Goal: Transaction & Acquisition: Purchase product/service

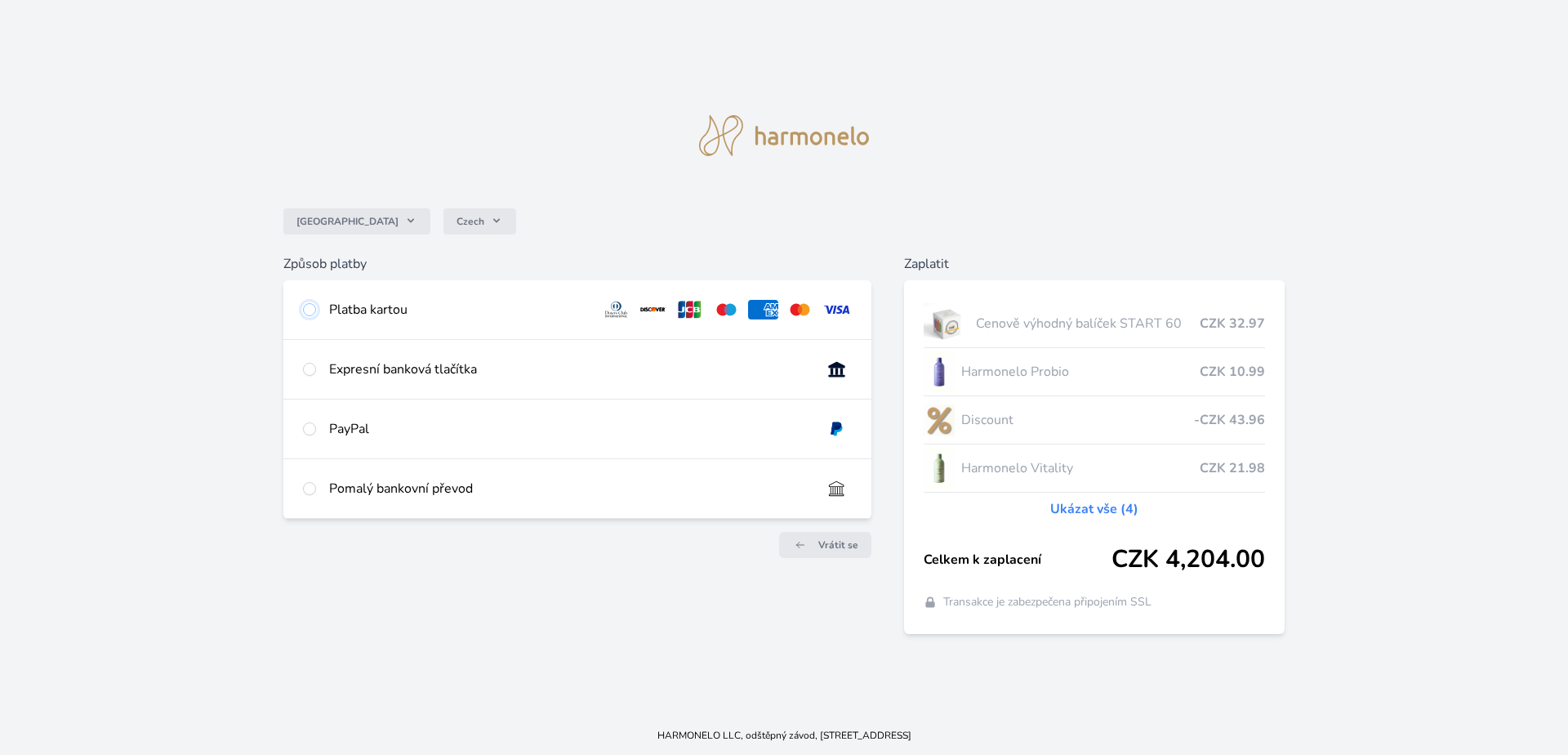
click at [307, 310] on input "radio" at bounding box center [309, 310] width 13 height 13
radio input "true"
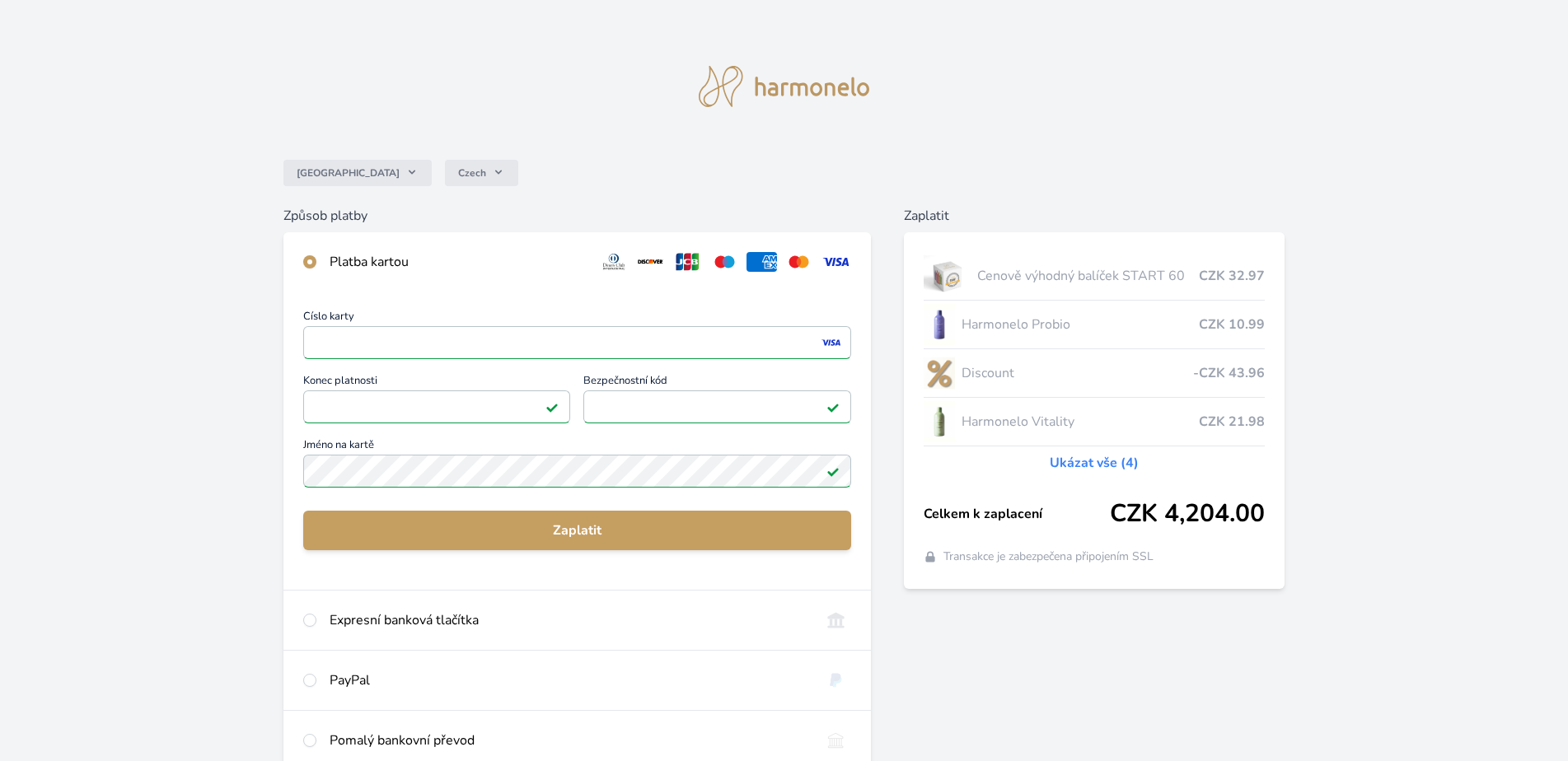
click at [832, 472] on img at bounding box center [833, 471] width 13 height 13
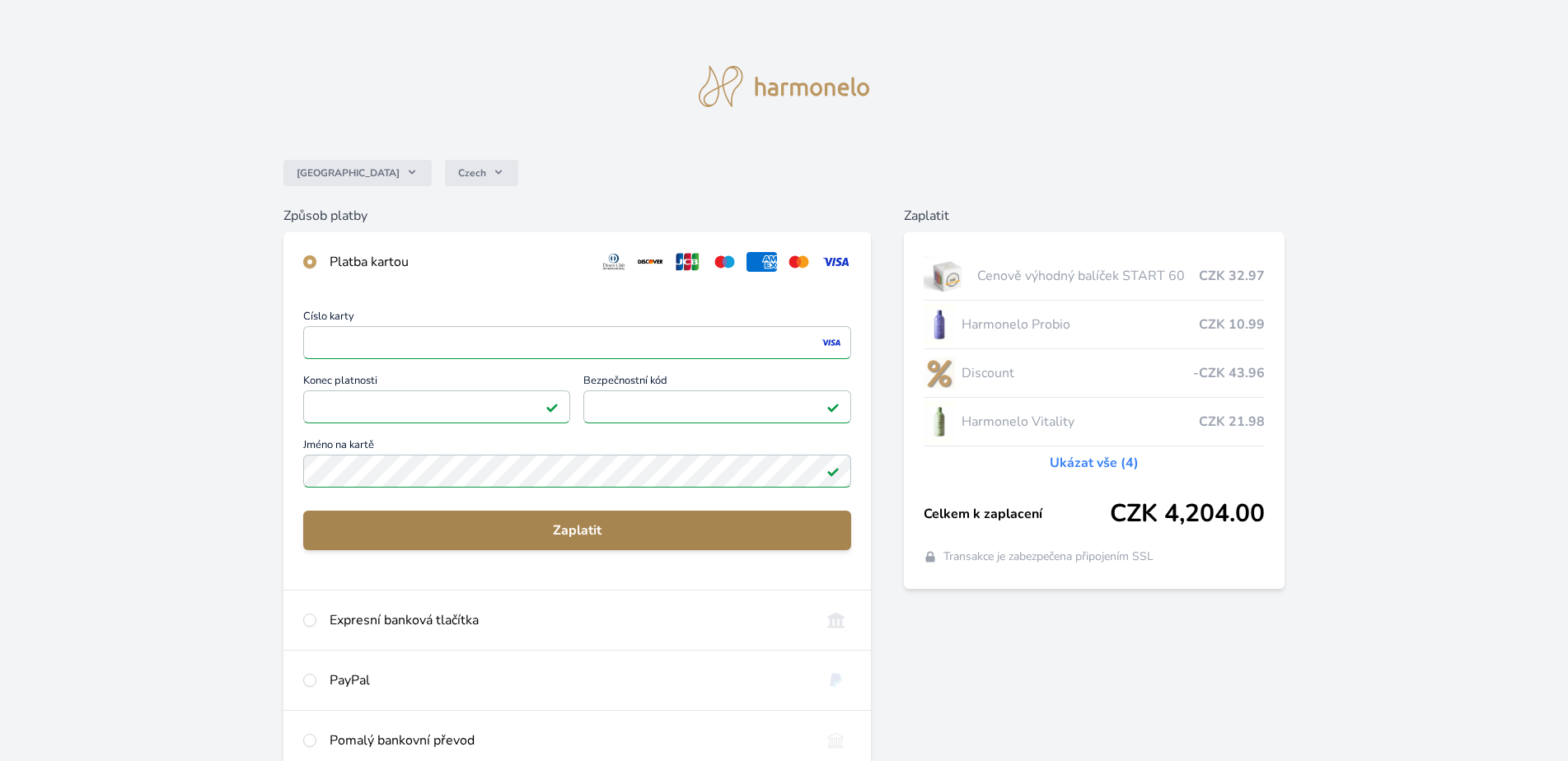
click at [592, 538] on span "Zaplatit" at bounding box center [576, 530] width 522 height 20
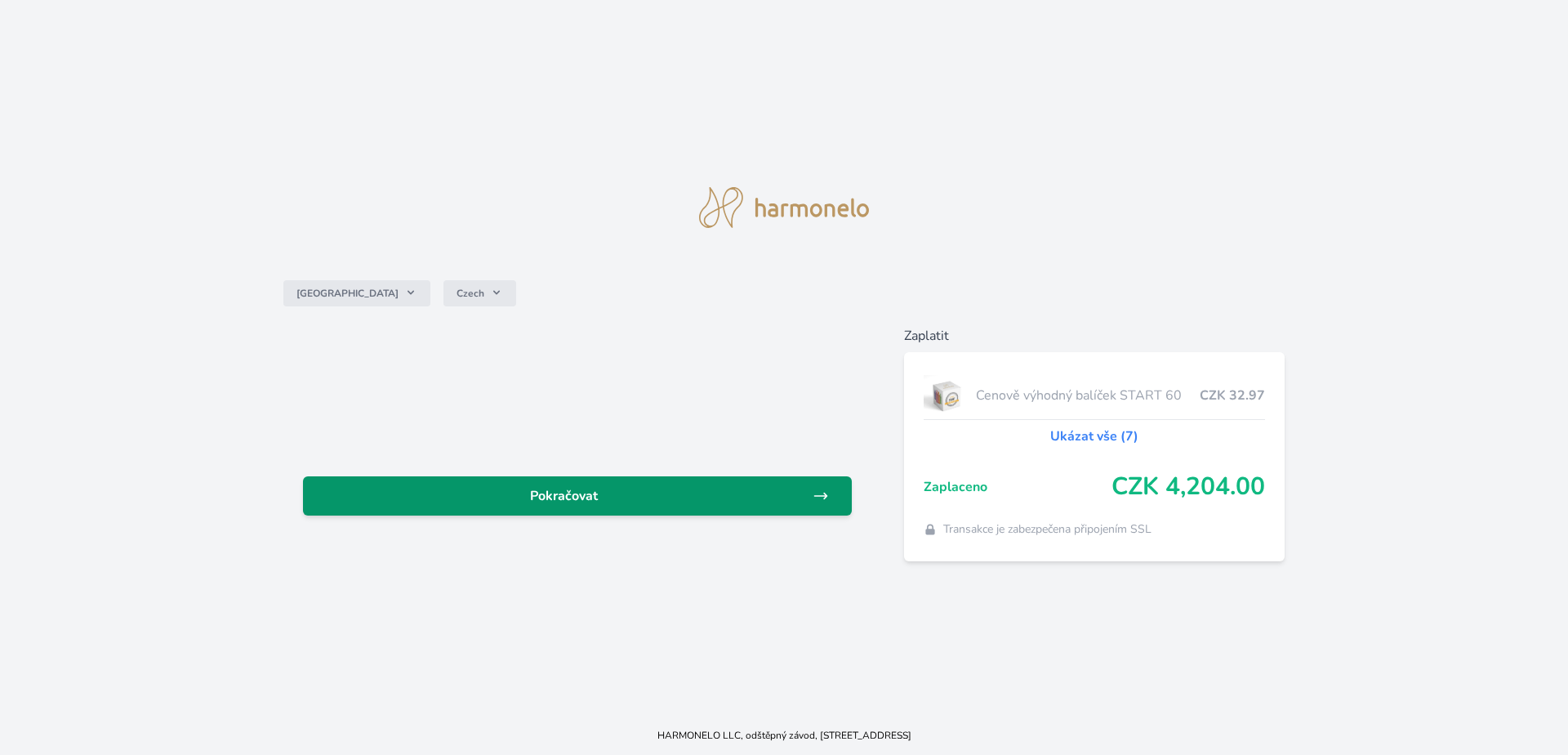
click at [564, 494] on span "Pokračovat" at bounding box center [564, 496] width 496 height 20
